Goal: Check status: Check status

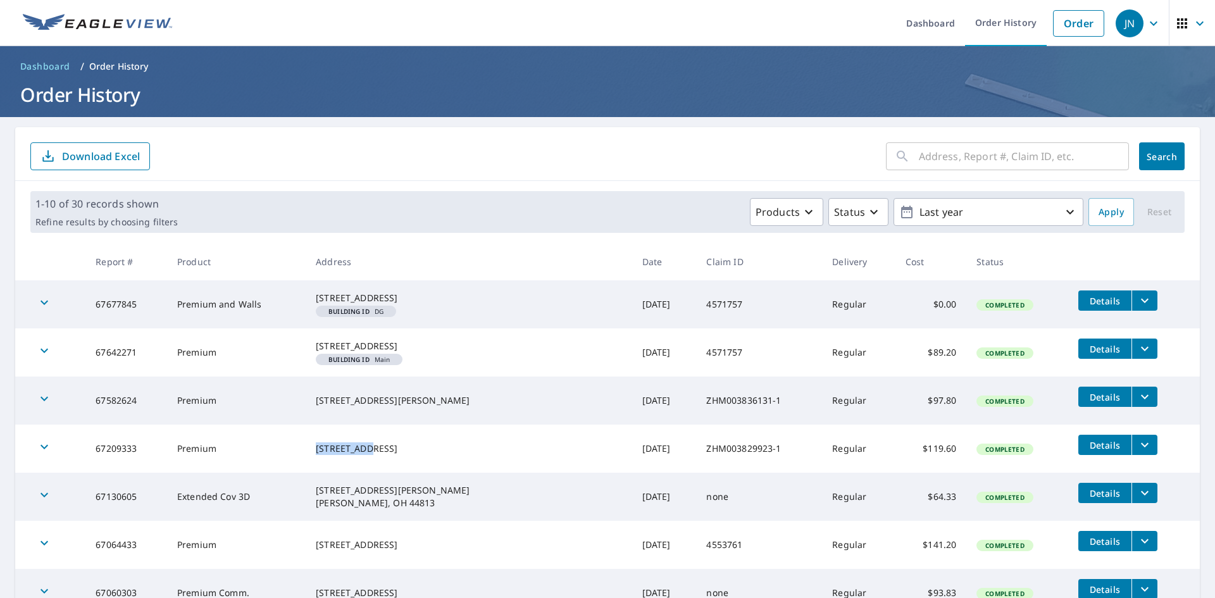
drag, startPoint x: 387, startPoint y: 466, endPoint x: 342, endPoint y: 465, distance: 45.6
click at [342, 465] on td "[STREET_ADDRESS]" at bounding box center [469, 449] width 327 height 48
copy div "[STREET_ADDRESS]"
drag, startPoint x: 397, startPoint y: 480, endPoint x: 447, endPoint y: 472, distance: 51.2
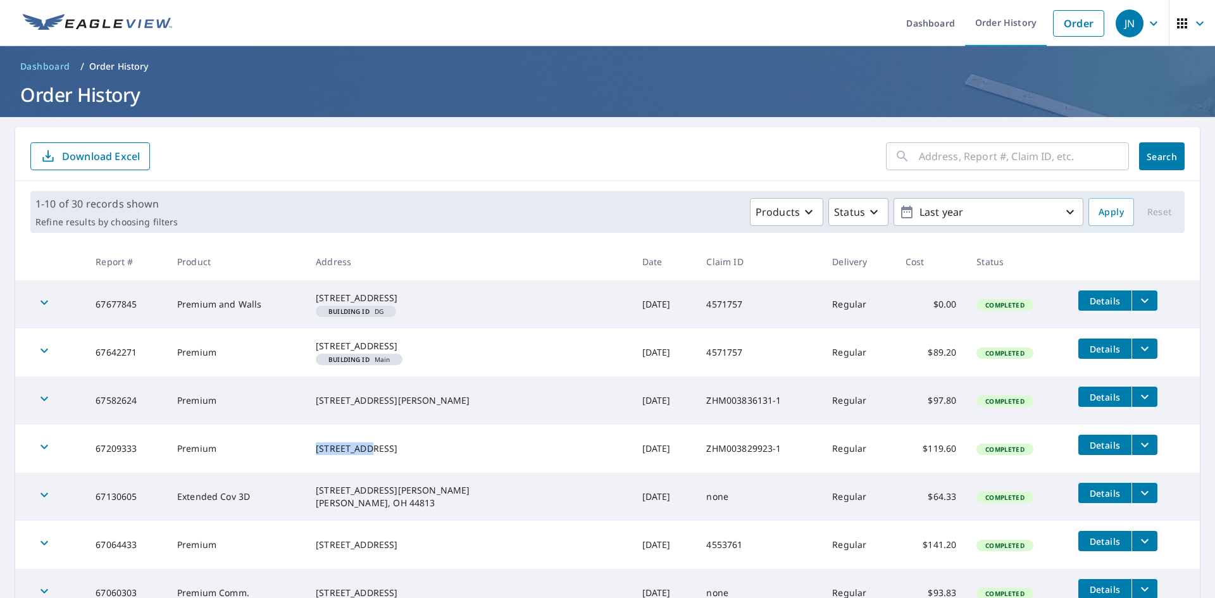
click at [347, 455] on div "[STREET_ADDRESS]" at bounding box center [469, 448] width 306 height 13
drag, startPoint x: 716, startPoint y: 464, endPoint x: 644, endPoint y: 470, distance: 72.4
click at [696, 470] on td "ZHM003829923-1" at bounding box center [759, 449] width 126 height 48
copy td "ZHM003829923-1"
